Goal: Communication & Community: Participate in discussion

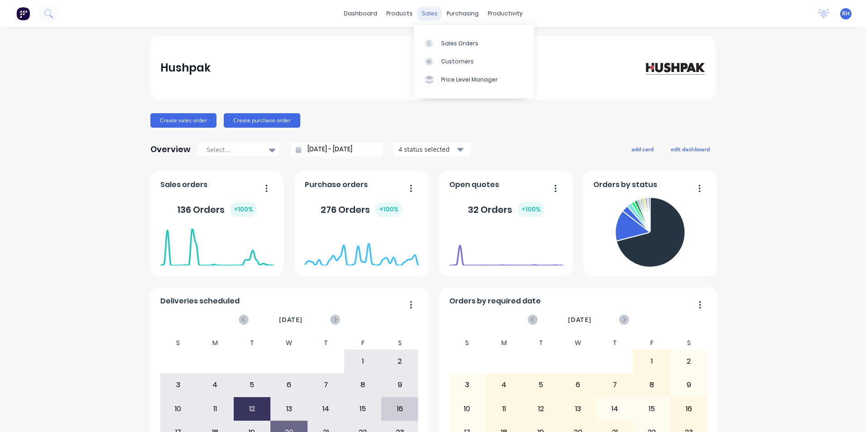
click at [424, 16] on div "sales" at bounding box center [429, 14] width 25 height 14
click at [471, 46] on div "Sales Orders" at bounding box center [459, 43] width 37 height 8
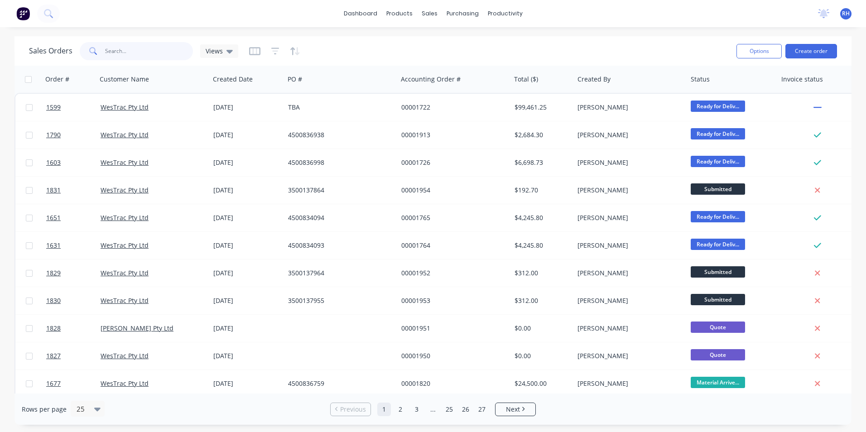
click at [115, 49] on input "text" at bounding box center [149, 51] width 88 height 18
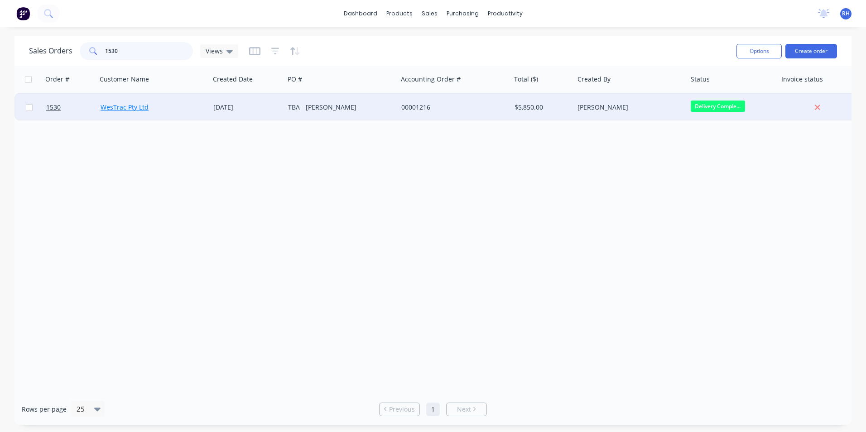
type input "1530"
click at [145, 105] on link "WesTrac Pty Ltd" at bounding box center [125, 107] width 48 height 9
click at [51, 110] on span "1530" at bounding box center [53, 107] width 14 height 9
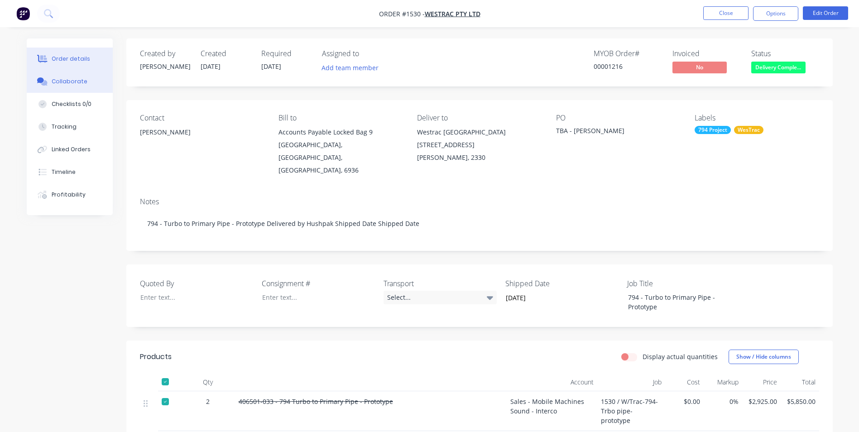
click at [72, 81] on div "Collaborate" at bounding box center [70, 81] width 36 height 8
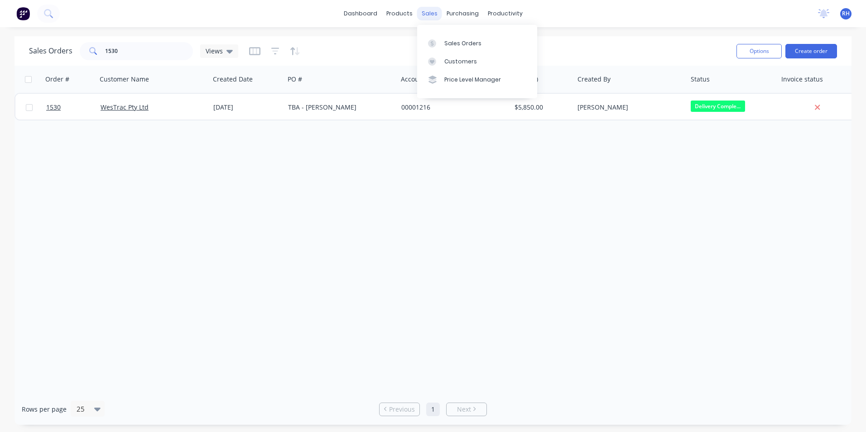
click at [431, 14] on div "sales" at bounding box center [429, 14] width 25 height 14
click at [424, 14] on div "sales" at bounding box center [429, 14] width 25 height 14
click at [454, 40] on div "Sales Orders" at bounding box center [462, 43] width 37 height 8
click at [151, 57] on input "1530" at bounding box center [149, 51] width 88 height 18
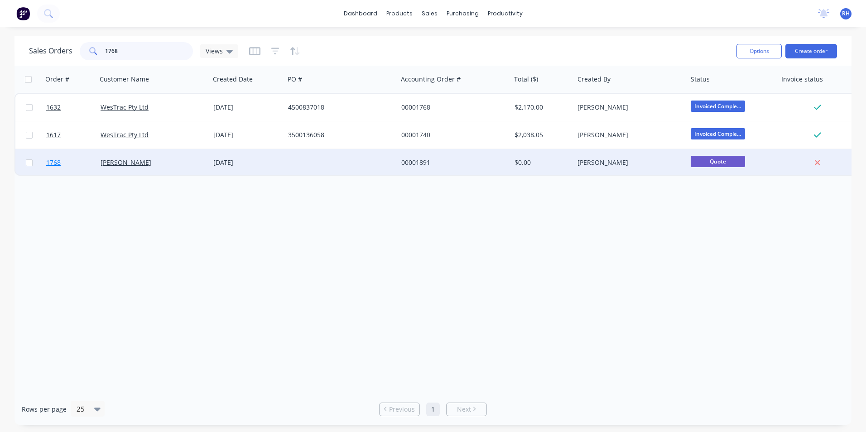
type input "1768"
click at [53, 163] on span "1768" at bounding box center [53, 162] width 14 height 9
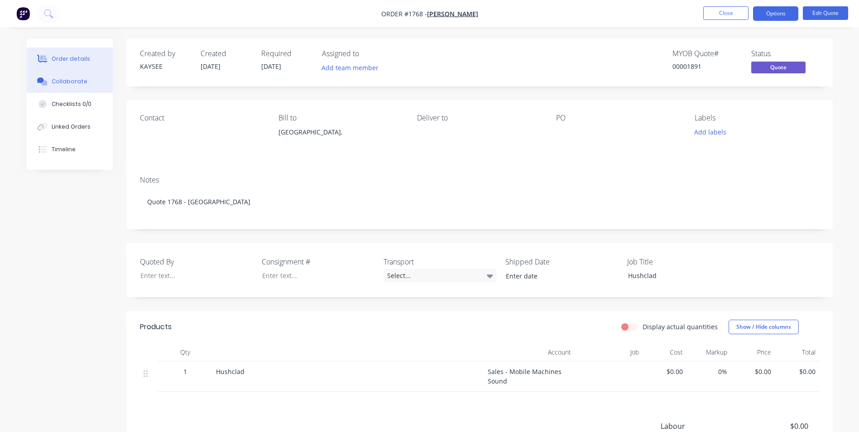
click at [63, 84] on div "Collaborate" at bounding box center [70, 81] width 36 height 8
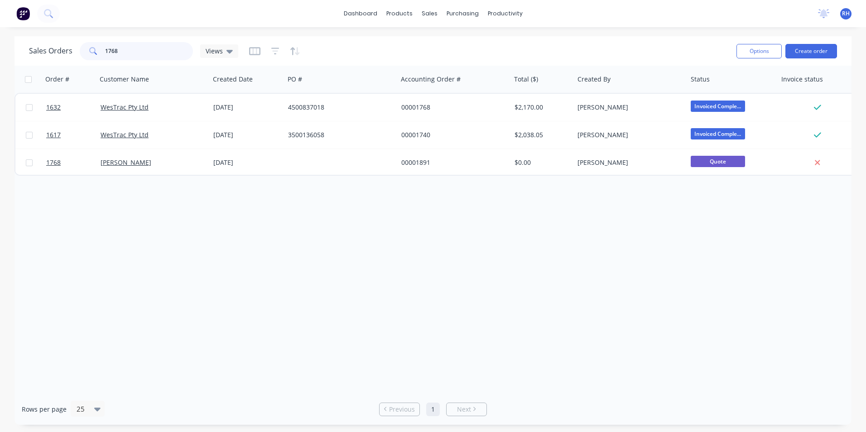
click at [142, 49] on input "1768" at bounding box center [149, 51] width 88 height 18
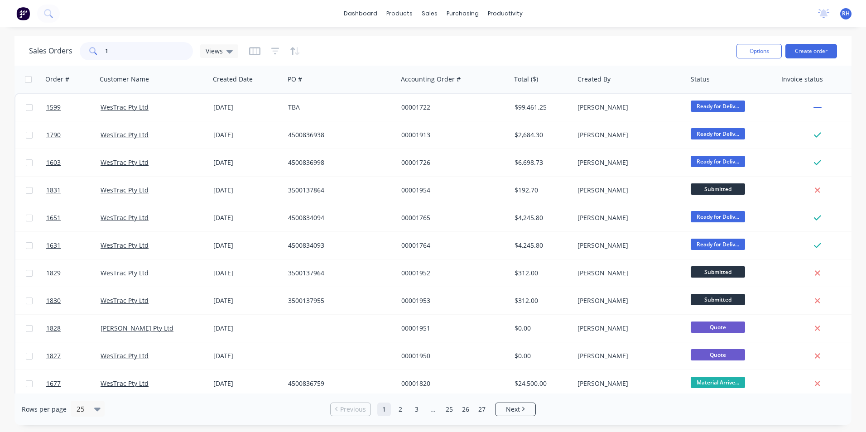
click at [125, 52] on input "1" at bounding box center [149, 51] width 88 height 18
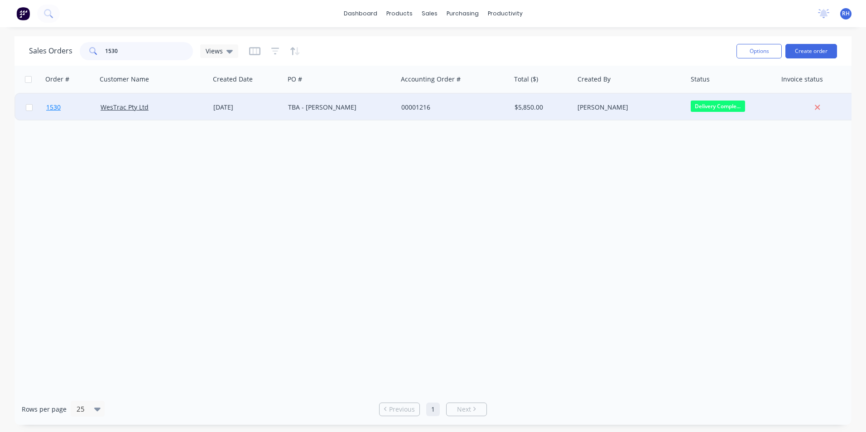
type input "1530"
click at [51, 109] on span "1530" at bounding box center [53, 107] width 14 height 9
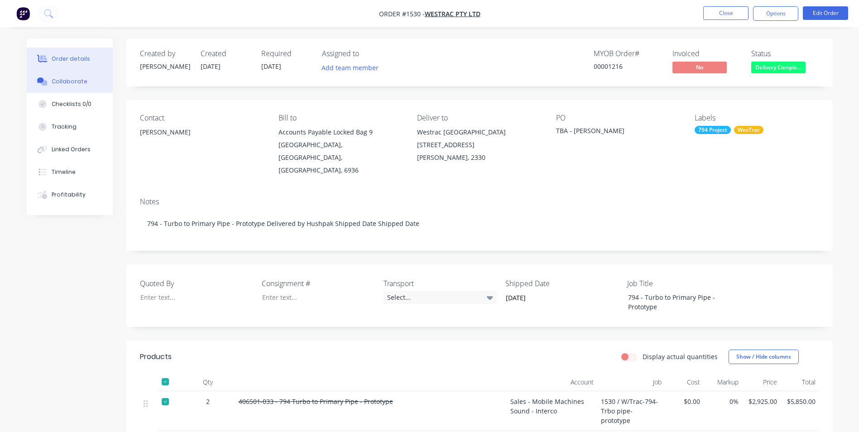
click at [69, 78] on button "Collaborate" at bounding box center [70, 81] width 86 height 23
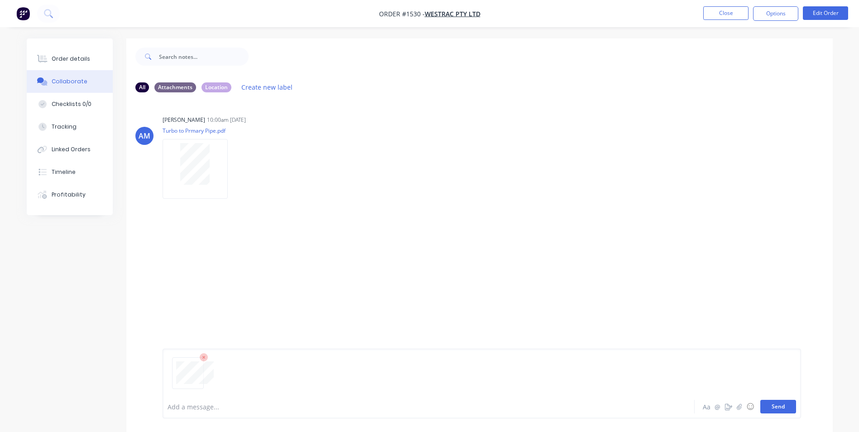
click at [780, 406] on button "Send" at bounding box center [778, 407] width 36 height 14
